Goal: Task Accomplishment & Management: Manage account settings

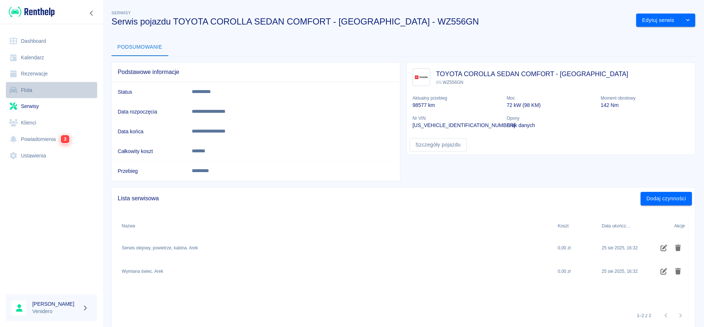
click at [28, 85] on link "Flota" at bounding box center [51, 90] width 91 height 16
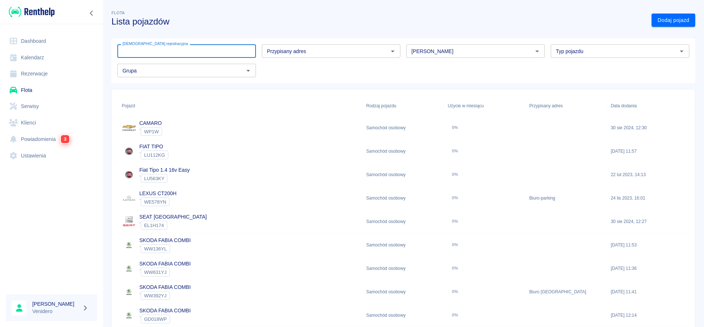
click at [161, 49] on input "[DEMOGRAPHIC_DATA] rejestracyjna" at bounding box center [186, 51] width 139 height 14
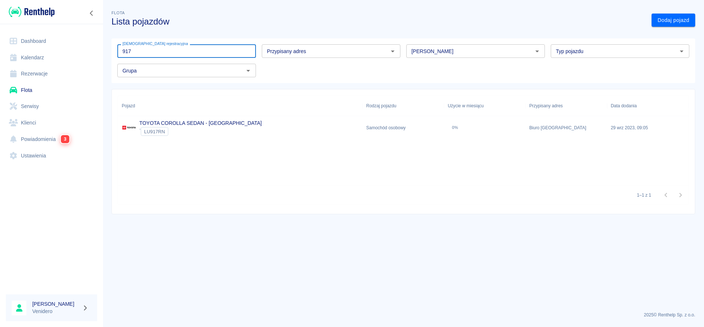
type input "917"
click at [179, 122] on link "TOYOTA COROLLA SEDAN - KRAKÓW" at bounding box center [200, 123] width 122 height 6
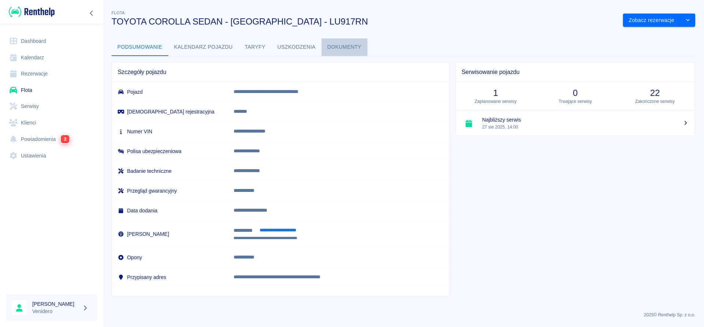
click at [331, 46] on button "Dokumenty" at bounding box center [344, 47] width 46 height 18
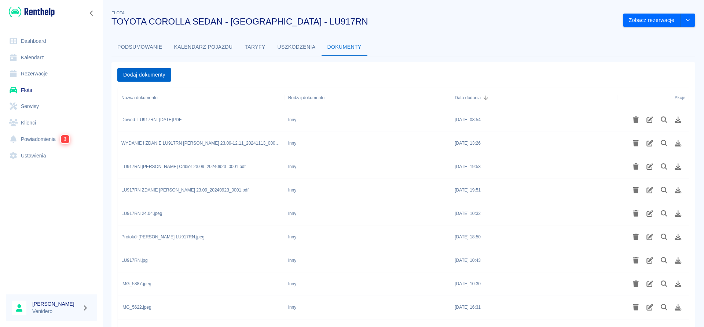
click at [138, 76] on button "Dodaj dokumenty" at bounding box center [144, 75] width 54 height 14
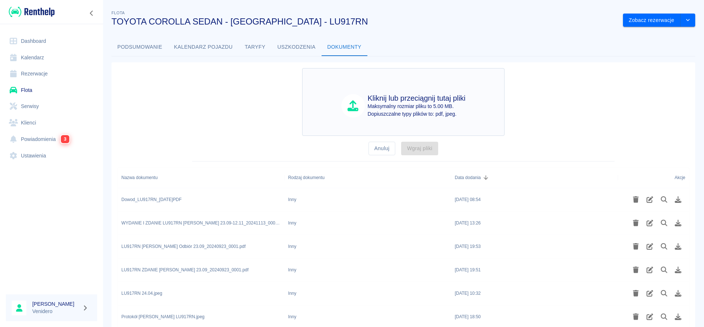
click at [423, 112] on p "Dopiuszczalne typy plików to: pdf, jpeg." at bounding box center [417, 114] width 98 height 8
type input "C:\fakepath\Dowod_LU917RN_przod.pdf"
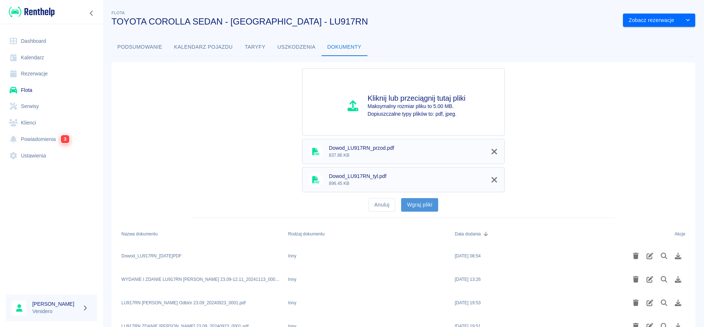
click at [421, 205] on button "Wgraj pliki" at bounding box center [419, 205] width 37 height 14
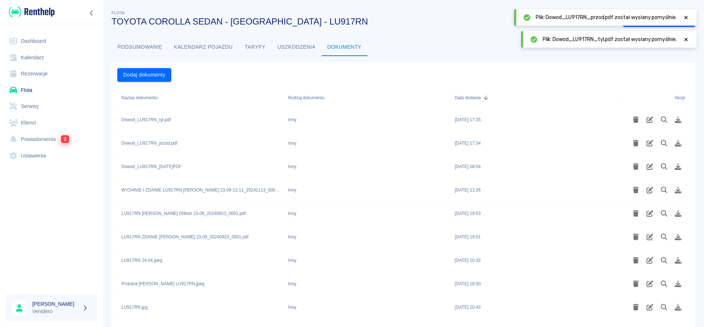
click at [685, 40] on icon at bounding box center [685, 39] width 7 height 5
click at [686, 18] on icon at bounding box center [685, 17] width 7 height 5
